Goal: Information Seeking & Learning: Learn about a topic

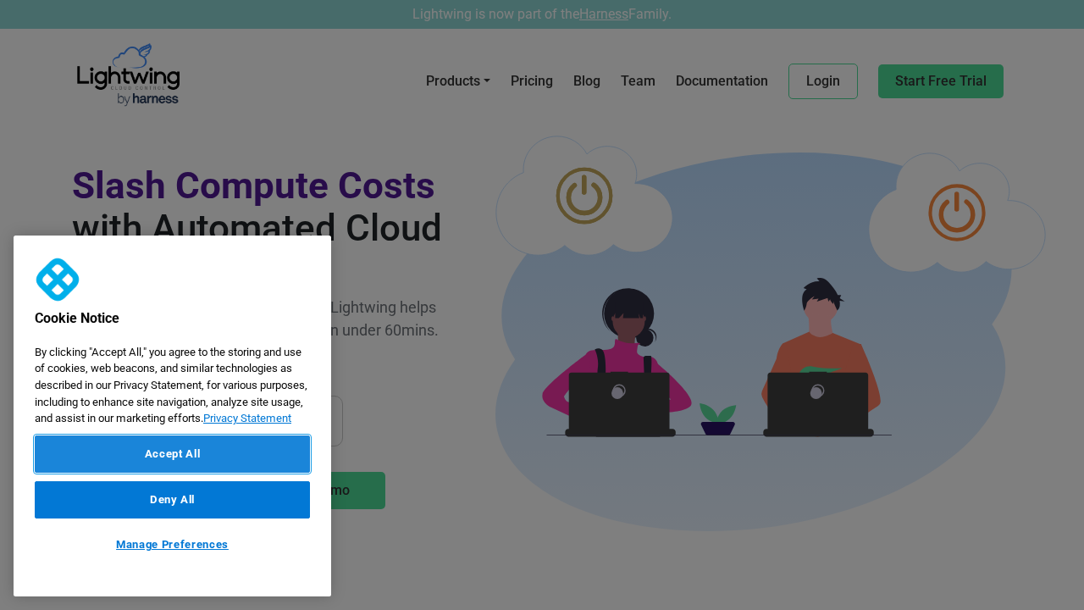
click at [172, 454] on button "Accept All" at bounding box center [172, 453] width 275 height 37
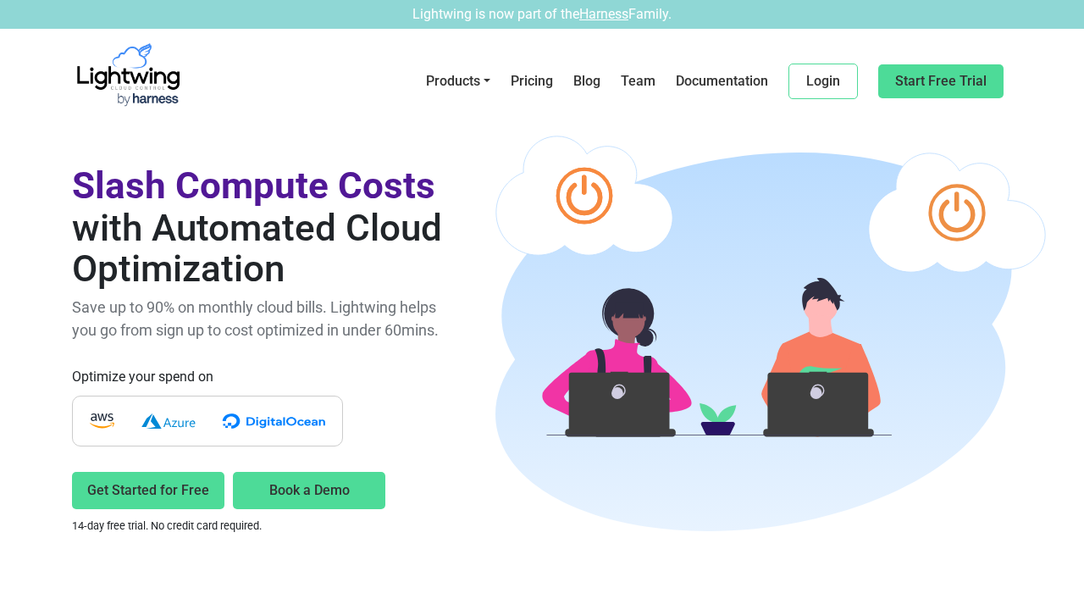
scroll to position [4077, 0]
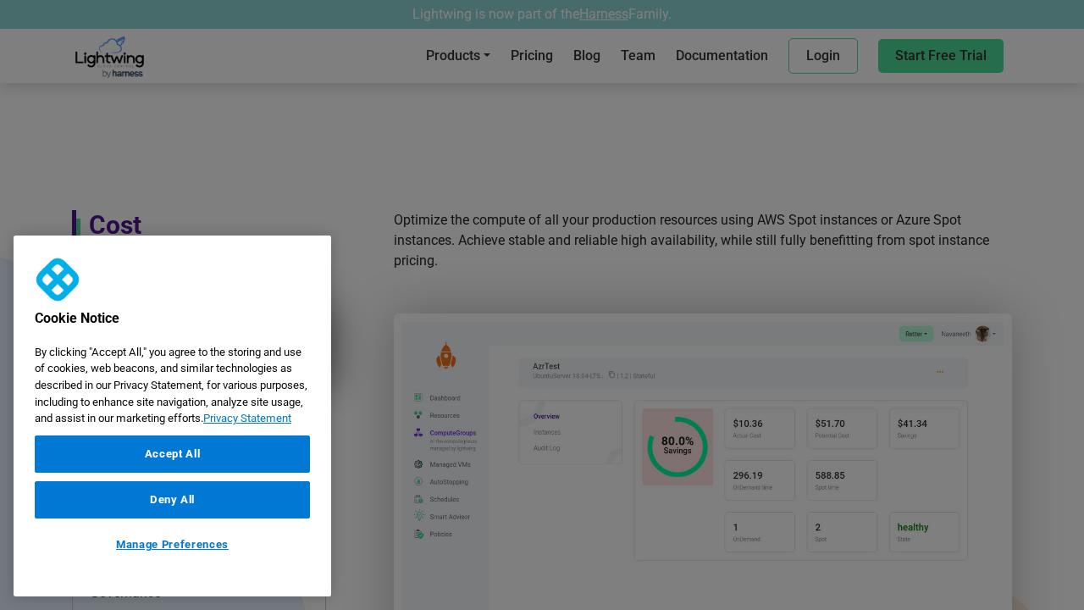
scroll to position [988, 0]
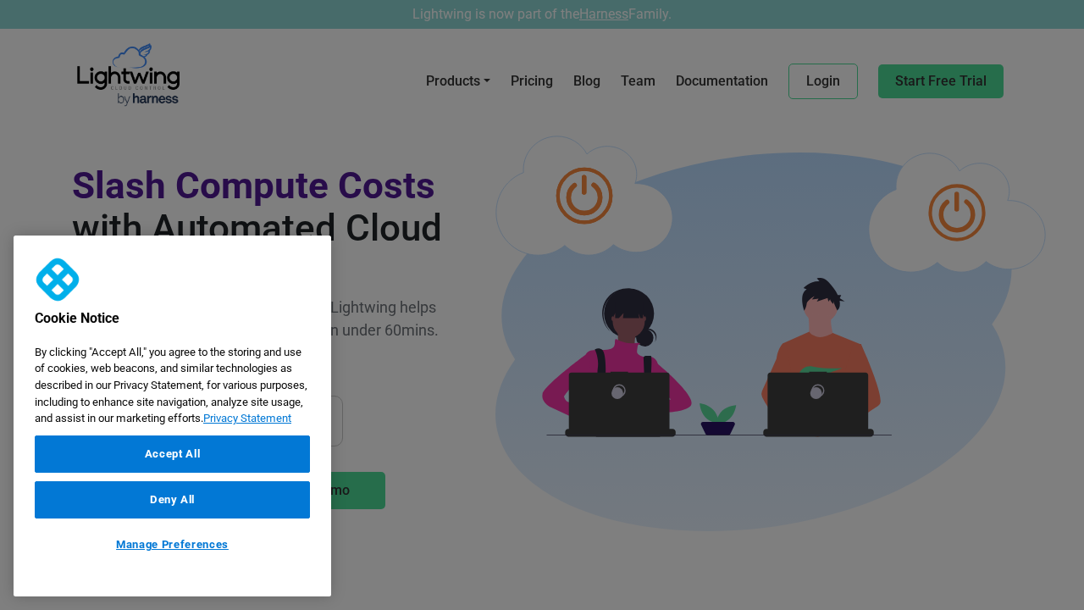
scroll to position [913, 0]
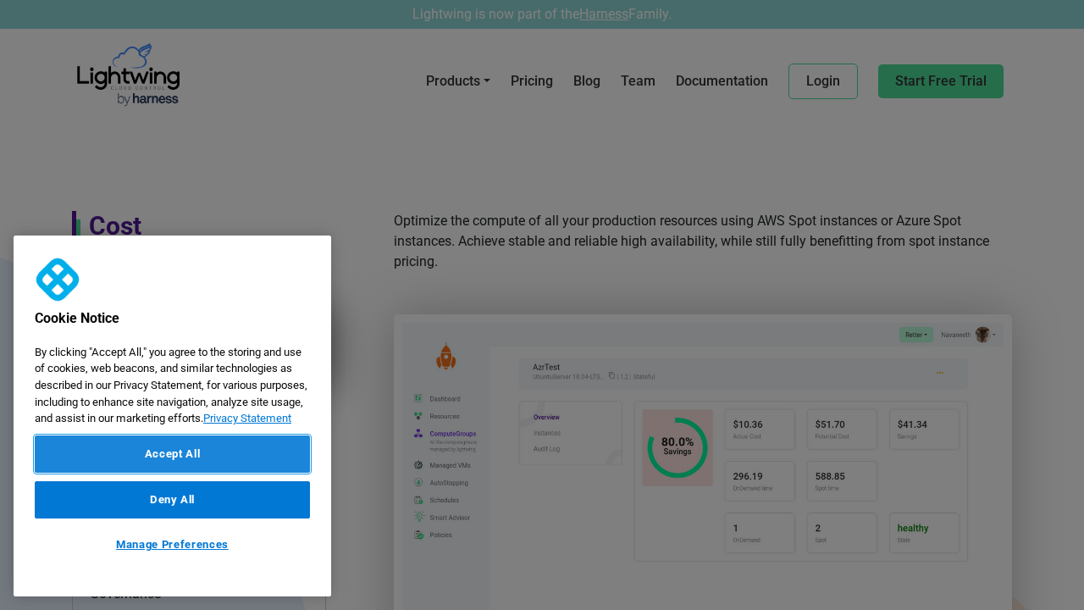
click at [172, 454] on button "Accept All" at bounding box center [172, 453] width 275 height 37
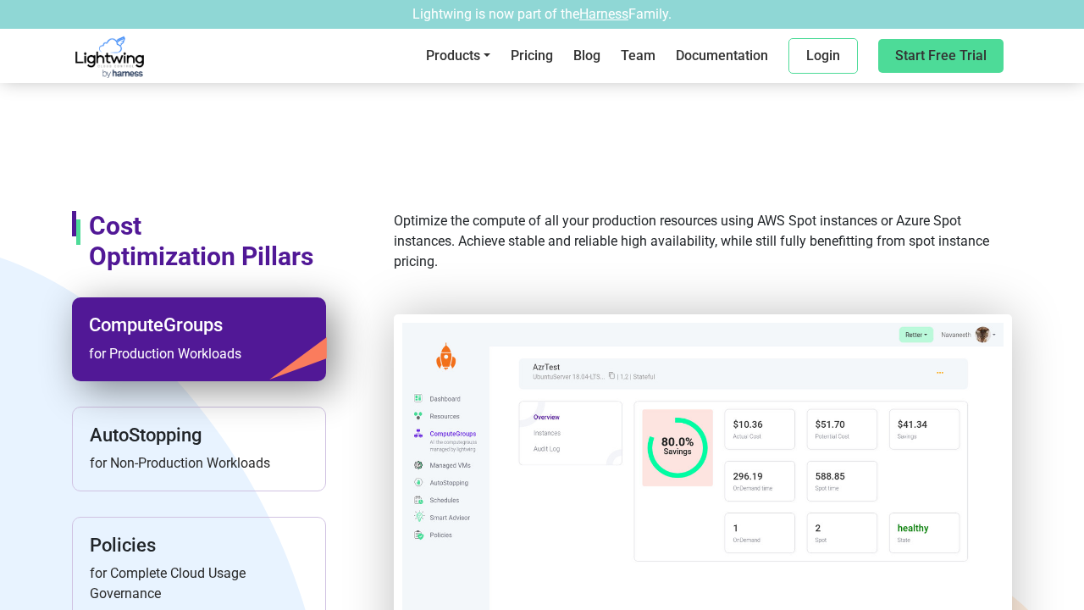
scroll to position [4077, 0]
